Goal: Transaction & Acquisition: Book appointment/travel/reservation

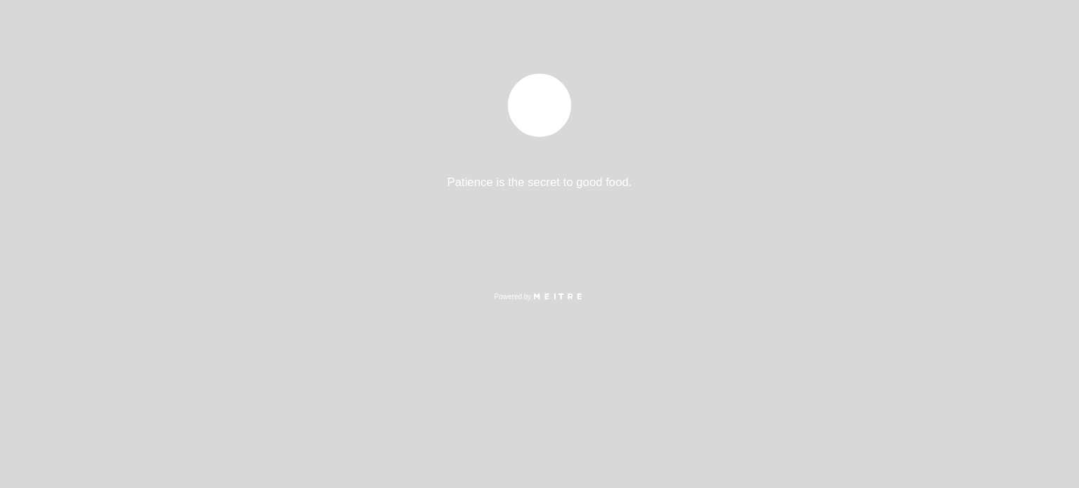
select select "pt"
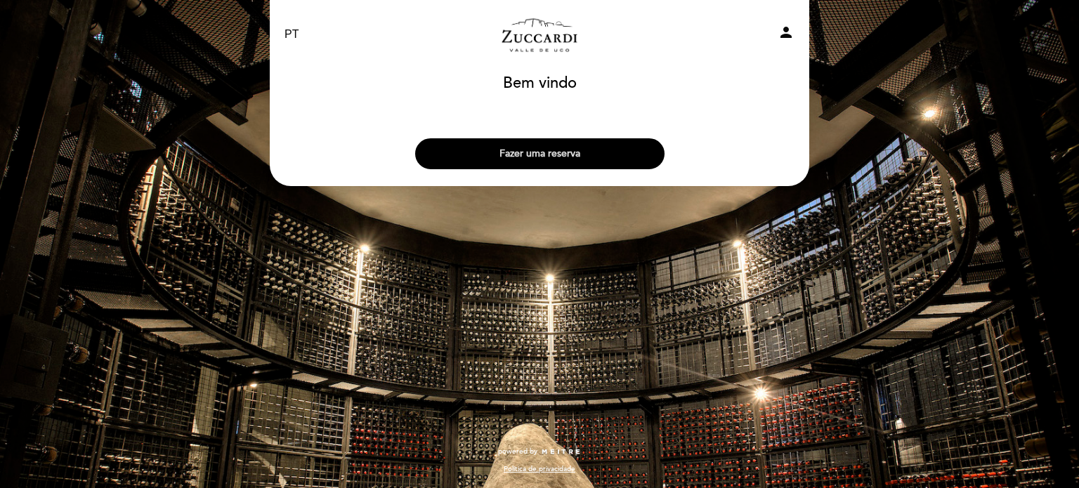
click at [553, 155] on button "Fazer uma reserva" at bounding box center [539, 153] width 249 height 31
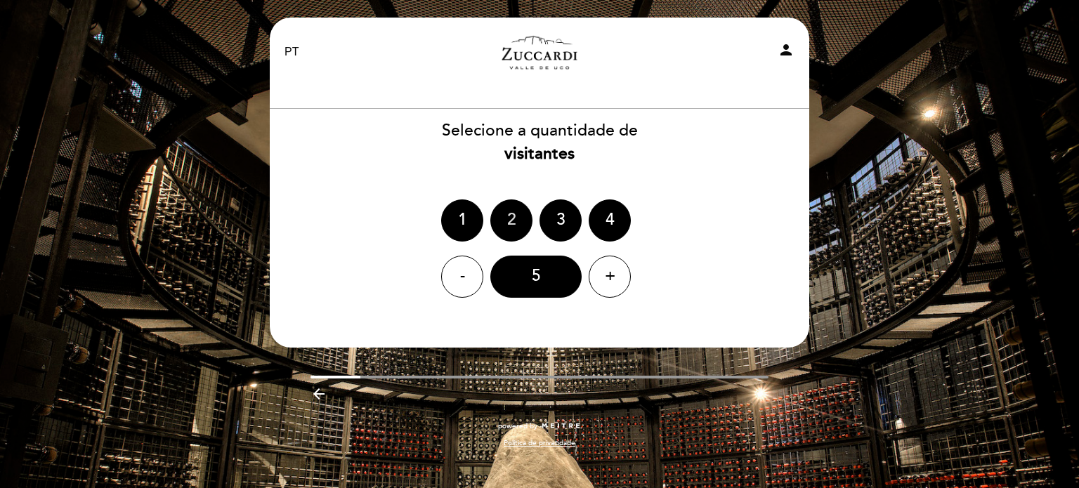
click at [508, 222] on div "2" at bounding box center [511, 220] width 42 height 42
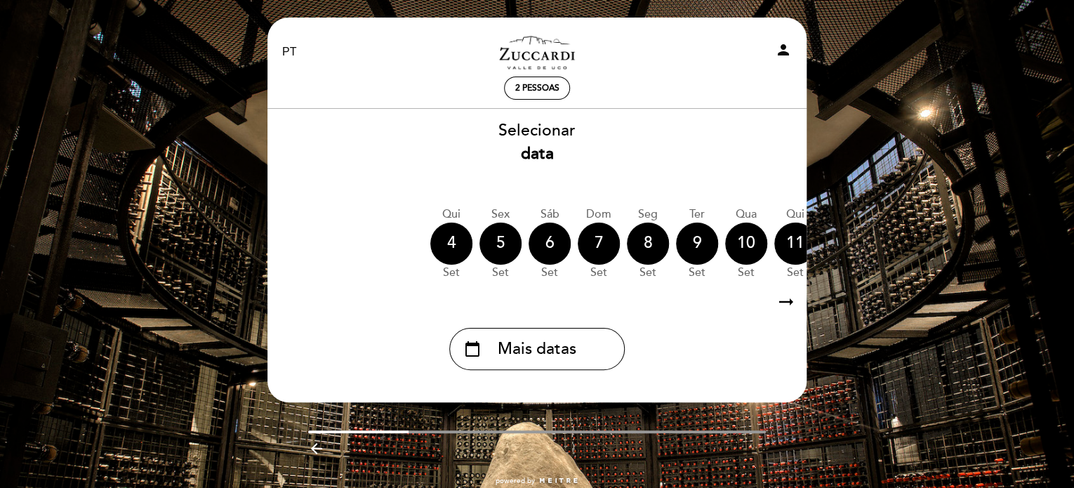
click at [544, 145] on b "data" at bounding box center [537, 154] width 33 height 20
click at [782, 303] on icon "arrow_right_alt" at bounding box center [786, 302] width 21 height 30
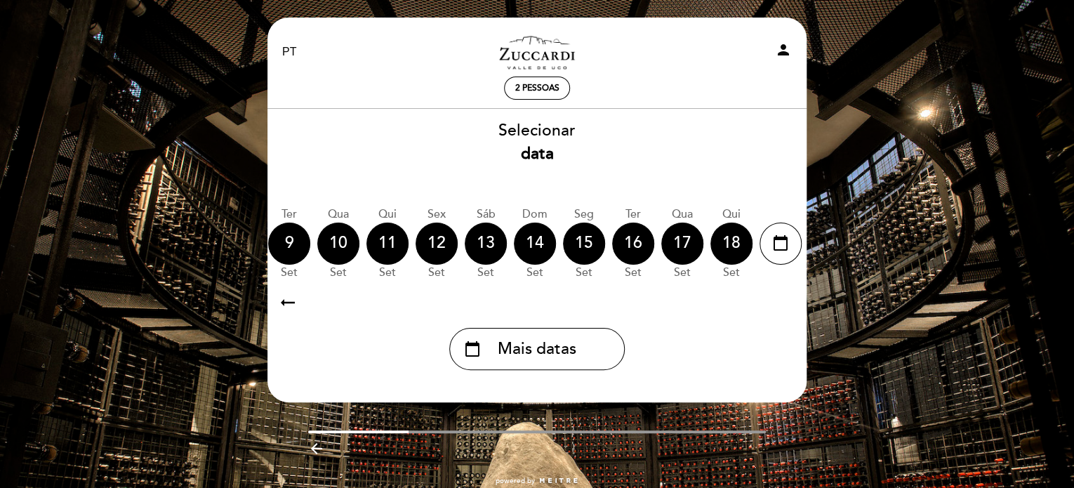
scroll to position [0, 409]
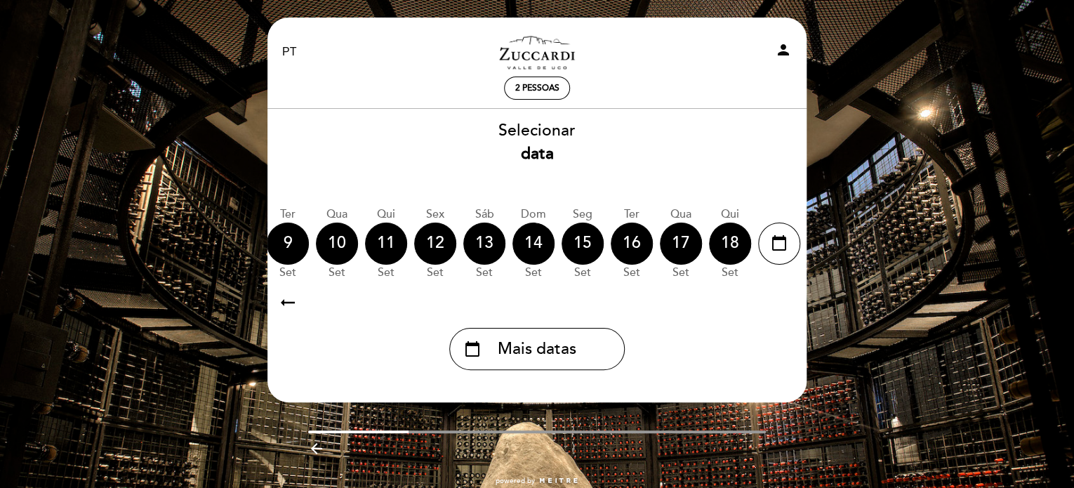
click at [545, 353] on span "Mais datas" at bounding box center [537, 349] width 79 height 23
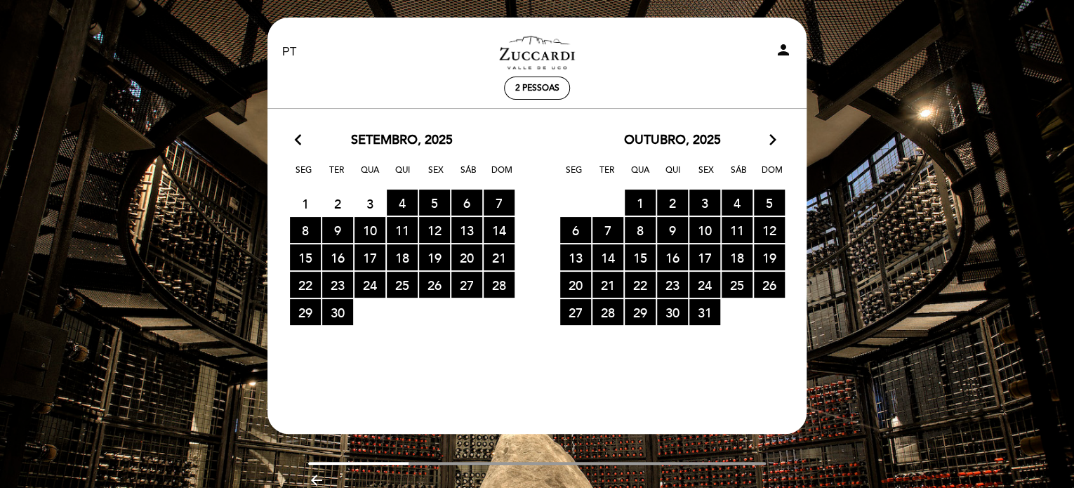
click at [769, 136] on icon "arrow_forward_ios" at bounding box center [773, 140] width 13 height 18
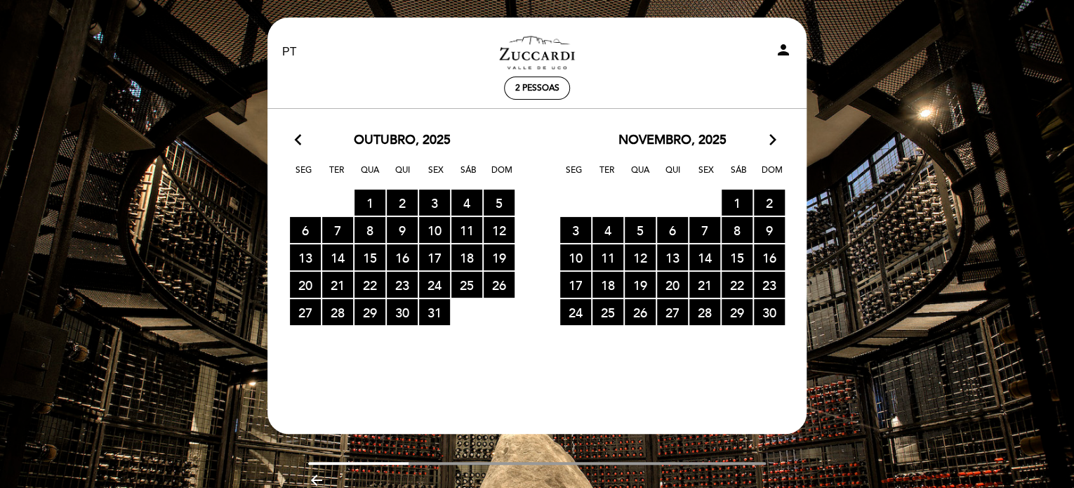
click at [769, 136] on icon "arrow_forward_ios" at bounding box center [773, 140] width 13 height 18
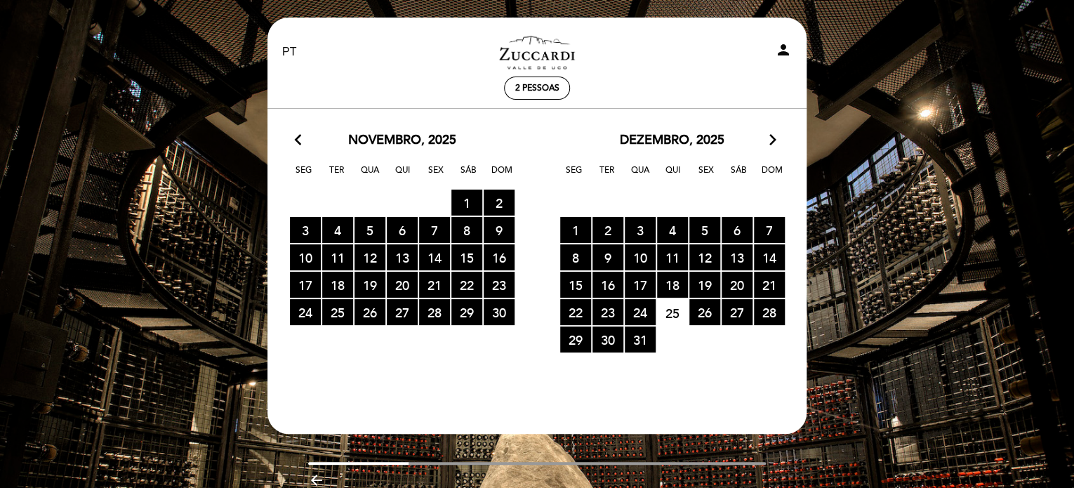
click at [769, 136] on icon "arrow_forward_ios" at bounding box center [773, 140] width 13 height 18
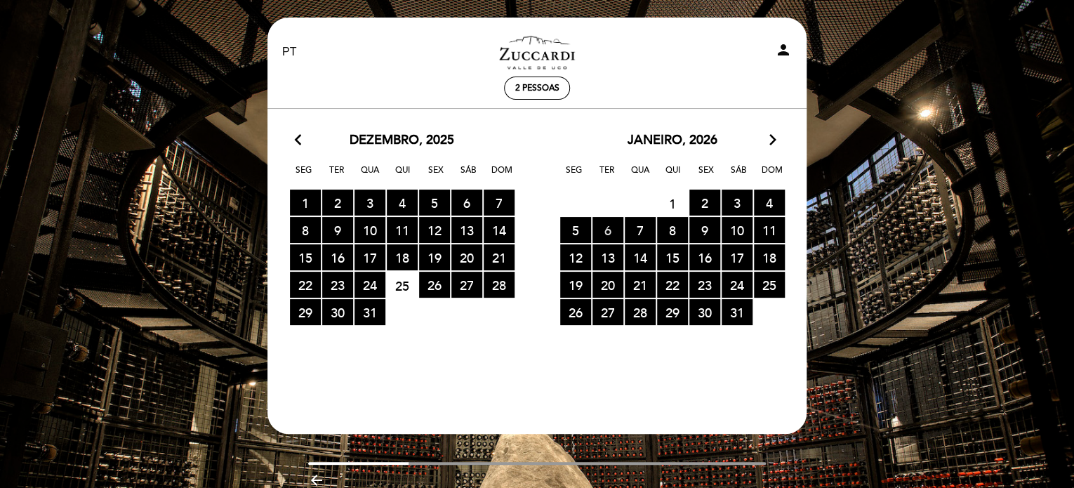
click at [609, 223] on span "6 RESERVAS DISPONÍVEIS" at bounding box center [608, 230] width 31 height 26
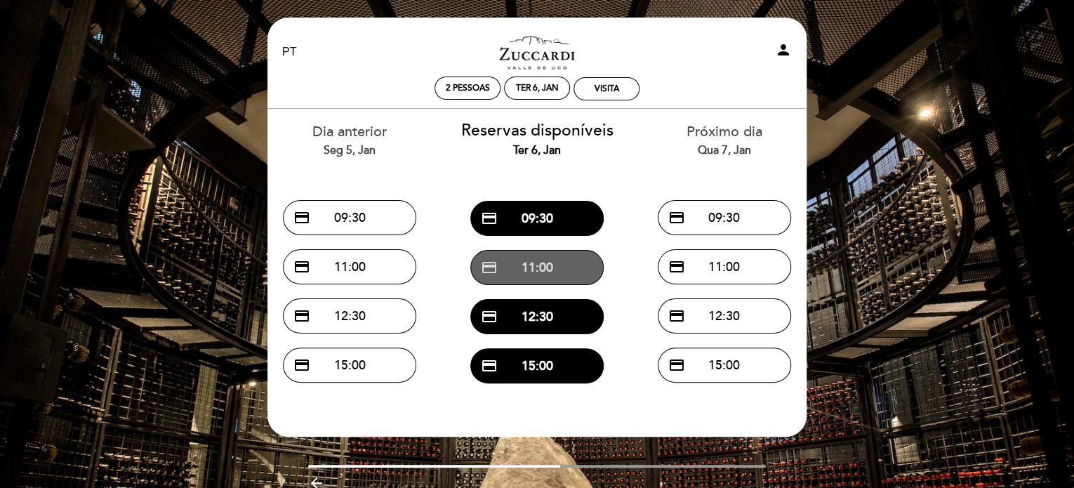
click at [545, 256] on button "credit_card 11:00" at bounding box center [537, 267] width 133 height 35
